Goal: Task Accomplishment & Management: Complete application form

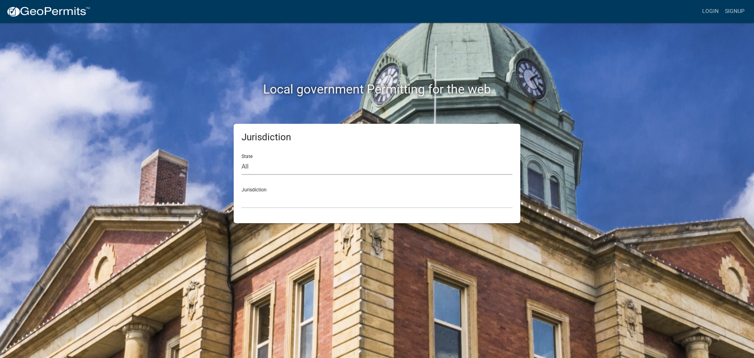
click at [304, 166] on select "All Colorado Georgia Indiana Iowa Kansas Minnesota Ohio South Carolina Wisconsin" at bounding box center [376, 167] width 271 height 16
select select "[US_STATE]"
click at [241, 159] on select "All Colorado Georgia Indiana Iowa Kansas Minnesota Ohio South Carolina Wisconsin" at bounding box center [376, 167] width 271 height 16
click at [284, 205] on select "City of Charlestown, Indiana City of Jeffersonville, Indiana City of Logansport…" at bounding box center [376, 200] width 271 height 16
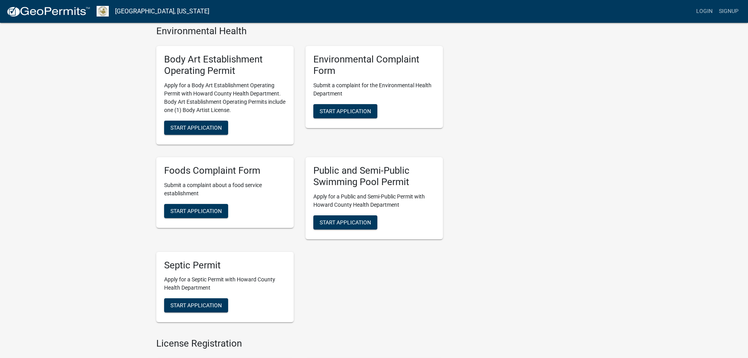
scroll to position [510, 0]
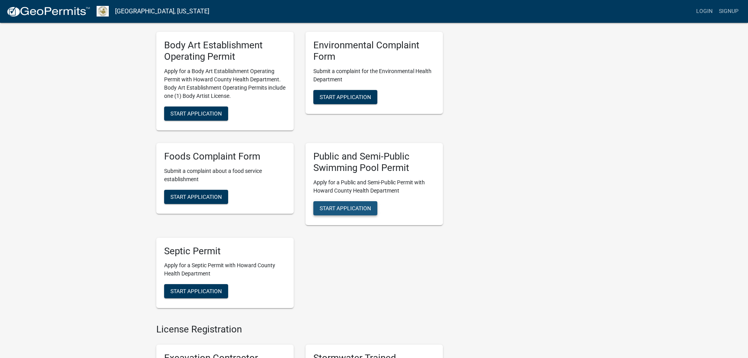
click at [352, 208] on span "Start Application" at bounding box center [345, 208] width 51 height 6
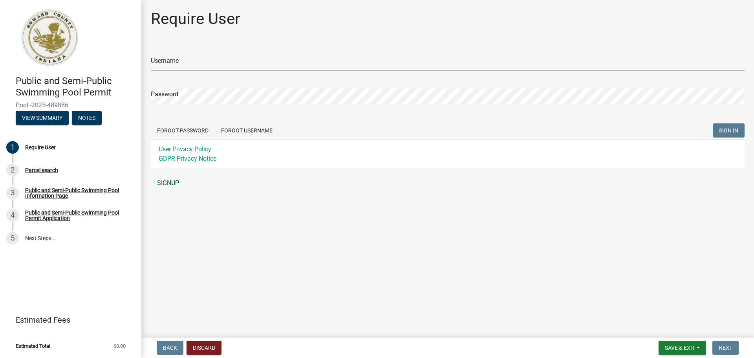
click at [167, 183] on link "SIGNUP" at bounding box center [448, 183] width 594 height 16
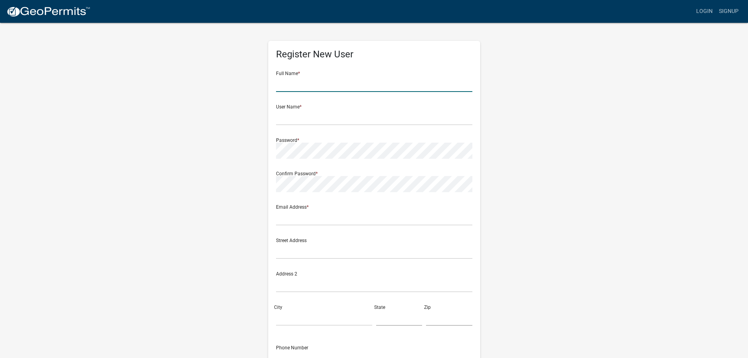
click at [309, 81] on input "text" at bounding box center [374, 84] width 196 height 16
type input "Danielle Hizer"
type input "dhizer01"
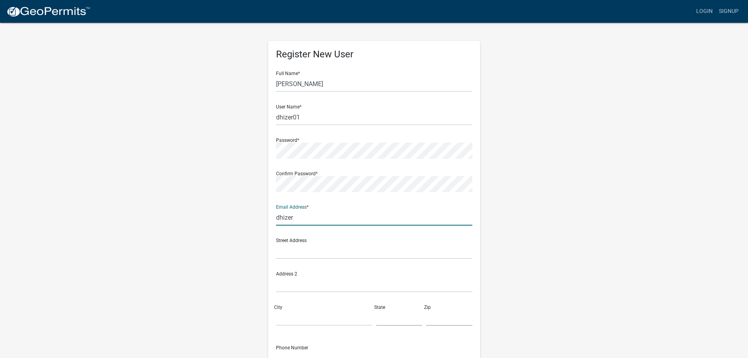
type input "dhizer@highpointlodging.com"
click at [305, 255] on input "text" at bounding box center [374, 251] width 196 height 16
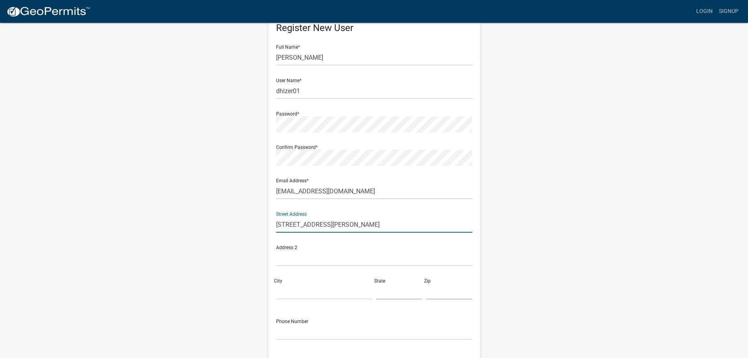
scroll to position [39, 0]
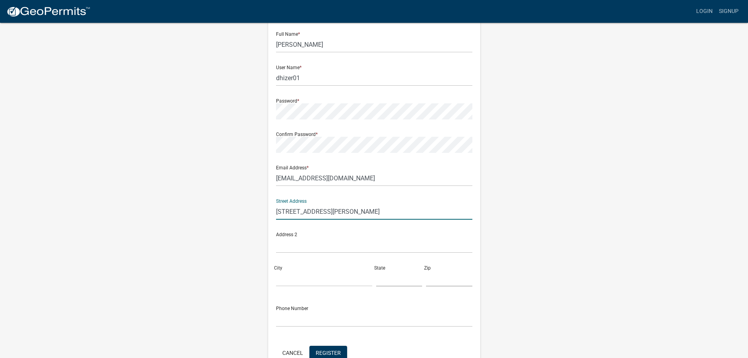
type input "[STREET_ADDRESS][PERSON_NAME]"
click at [293, 284] on input "City" at bounding box center [324, 278] width 96 height 16
type input "Kokomo"
type input "IN"
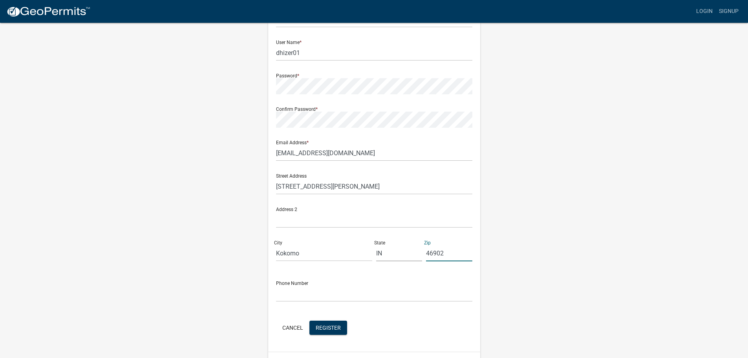
scroll to position [79, 0]
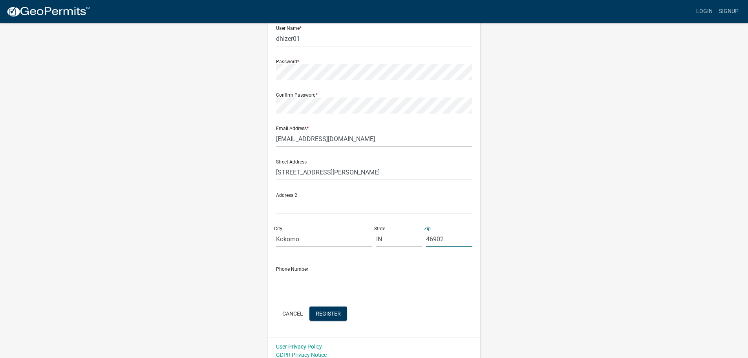
type input "46902"
click at [294, 283] on input "text" at bounding box center [374, 279] width 196 height 16
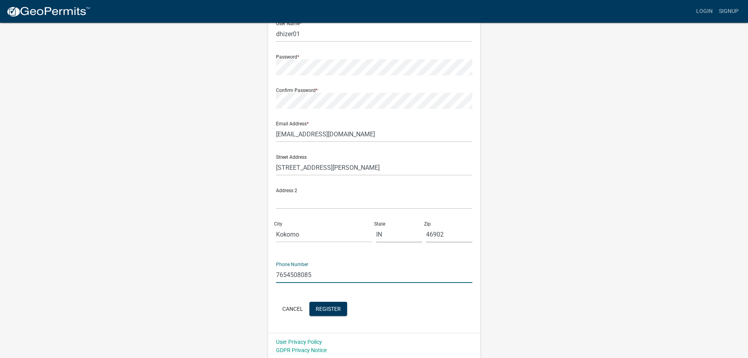
scroll to position [84, 0]
type input "7654508085"
click at [327, 307] on span "Register" at bounding box center [328, 307] width 25 height 6
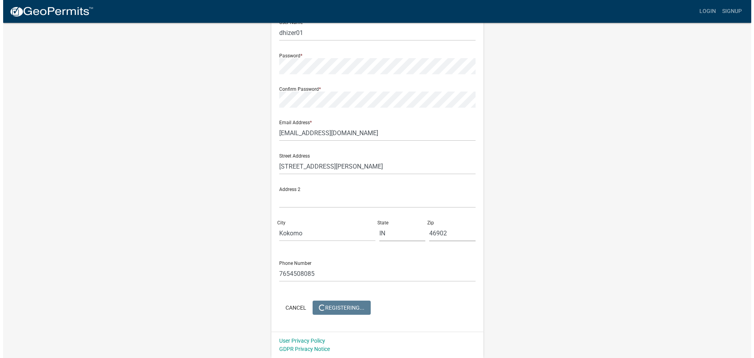
scroll to position [0, 0]
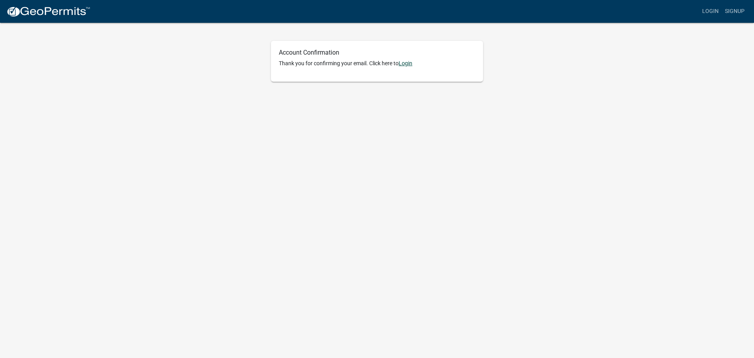
click at [407, 64] on link "Login" at bounding box center [406, 63] width 14 height 6
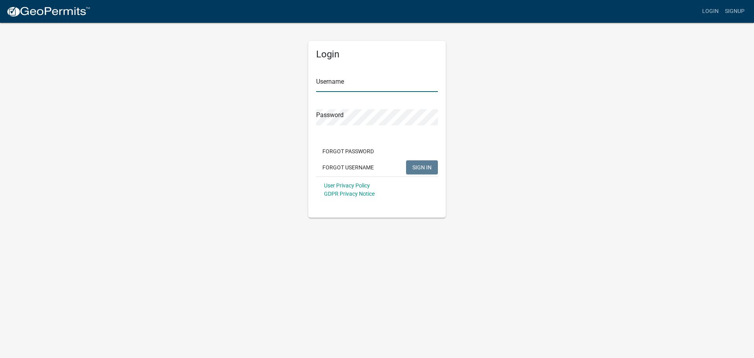
type input "dhizer01"
click at [426, 164] on span "SIGN IN" at bounding box center [421, 167] width 19 height 6
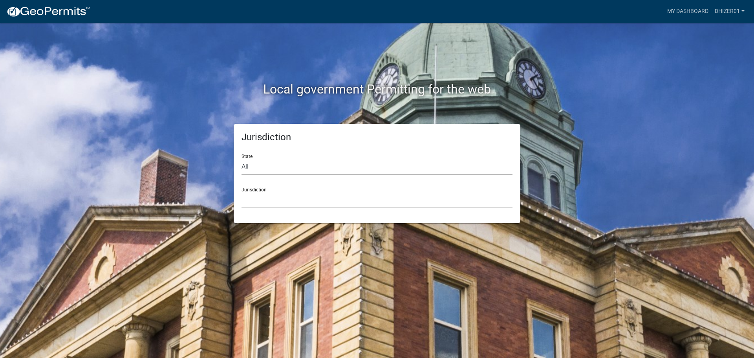
click at [294, 170] on select "All Colorado Georgia Indiana Iowa Kansas Minnesota Ohio South Carolina Wisconsin" at bounding box center [376, 167] width 271 height 16
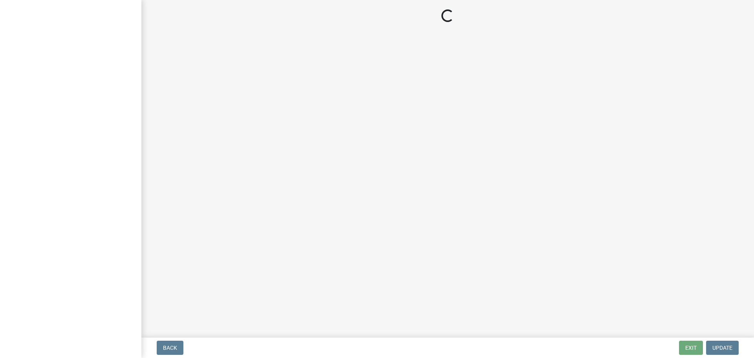
click at [294, 170] on main "Loading..." at bounding box center [447, 167] width 613 height 334
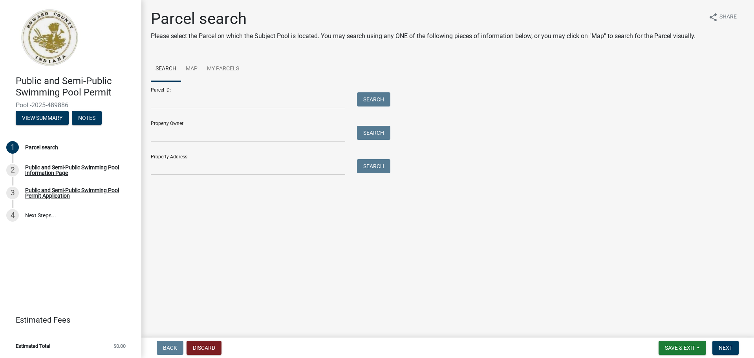
click at [461, 170] on div "Parcel ID: Search Property Owner: Search Property Address: Search" at bounding box center [448, 128] width 594 height 94
click at [283, 171] on input "Property Address:" at bounding box center [248, 167] width 194 height 16
type input "[STREET_ADDRESS][PERSON_NAME]"
click at [371, 165] on button "Search" at bounding box center [373, 166] width 33 height 14
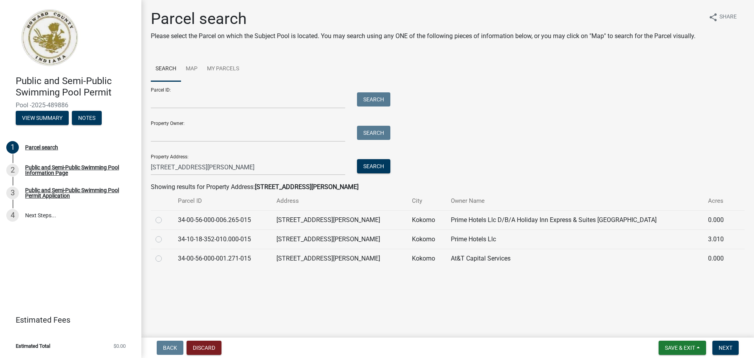
click at [165, 215] on label at bounding box center [165, 215] width 0 height 0
click at [165, 220] on input "radio" at bounding box center [167, 217] width 5 height 5
radio input "true"
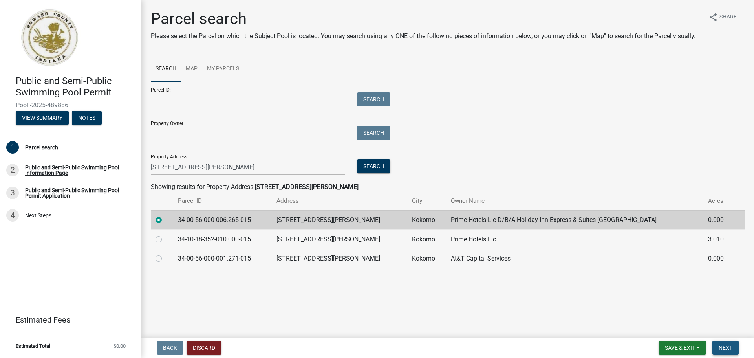
click at [732, 348] on span "Next" at bounding box center [726, 347] width 14 height 6
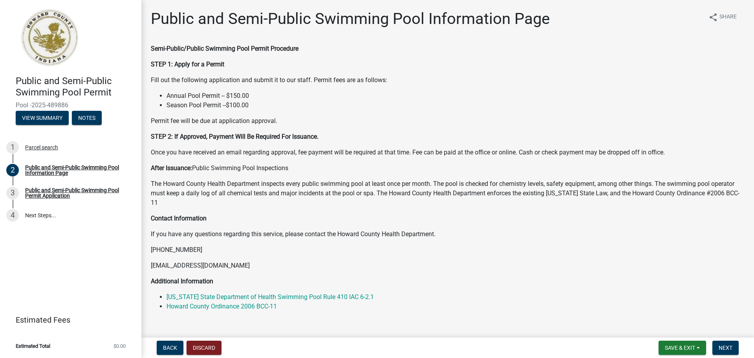
scroll to position [14, 0]
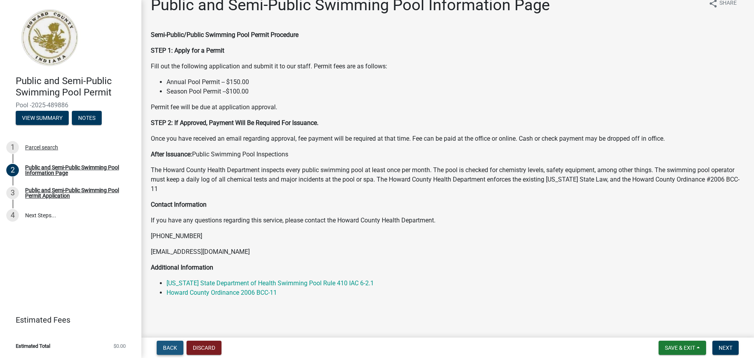
click at [169, 347] on span "Back" at bounding box center [170, 347] width 14 height 6
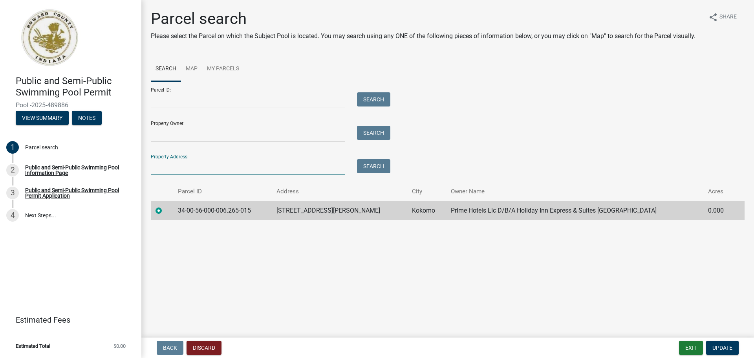
click at [177, 168] on input "Property Address:" at bounding box center [248, 167] width 194 height 16
type input "[STREET_ADDRESS][PERSON_NAME]"
click at [380, 167] on button "Search" at bounding box center [373, 166] width 33 height 14
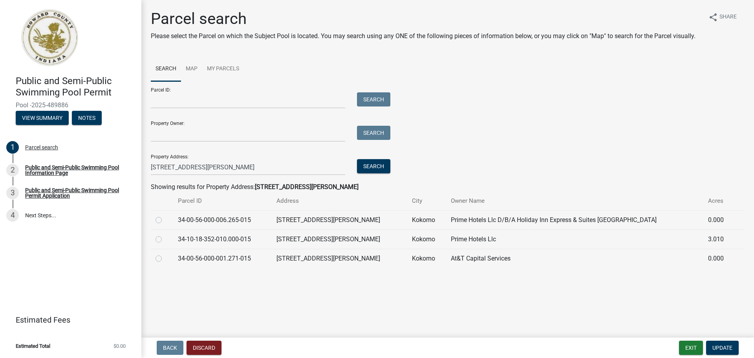
click at [165, 234] on label at bounding box center [165, 234] width 0 height 0
click at [165, 239] on input "radio" at bounding box center [167, 236] width 5 height 5
radio input "true"
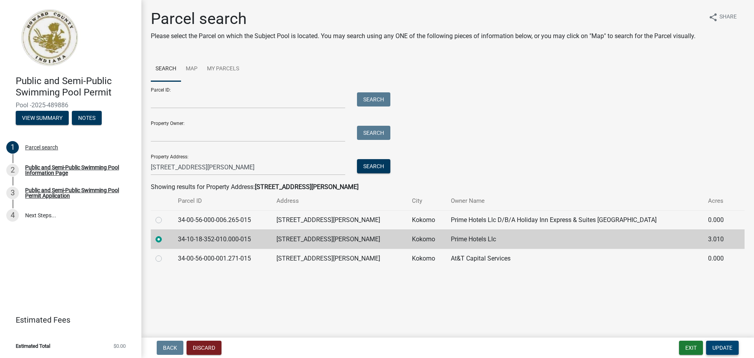
click at [717, 343] on button "Update" at bounding box center [722, 347] width 33 height 14
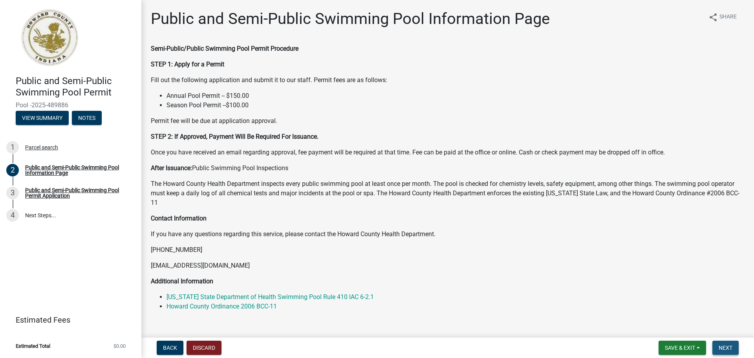
click at [724, 348] on span "Next" at bounding box center [726, 347] width 14 height 6
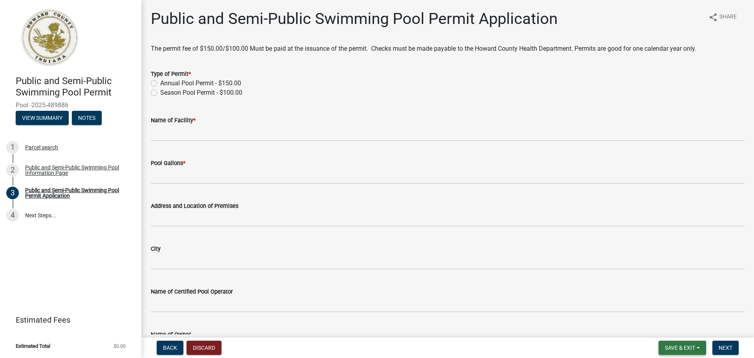
click at [678, 349] on span "Save & Exit" at bounding box center [680, 347] width 30 height 6
click at [669, 326] on button "Save & Exit" at bounding box center [674, 327] width 63 height 19
